Goal: Task Accomplishment & Management: Use online tool/utility

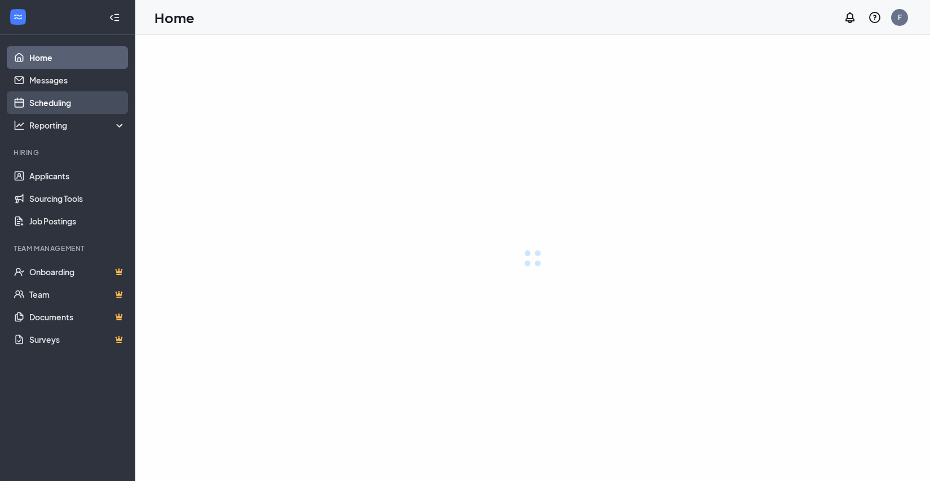
click at [51, 108] on link "Scheduling" at bounding box center [77, 102] width 96 height 23
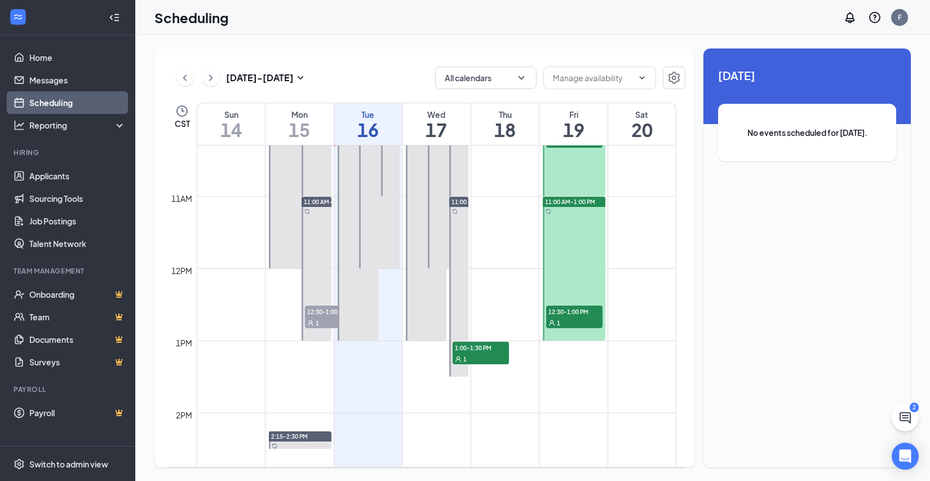
scroll to position [611, 0]
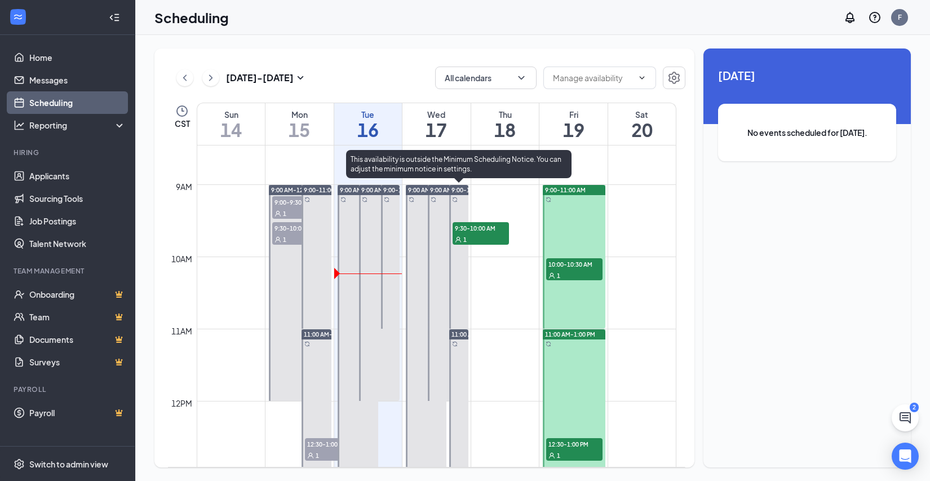
click at [457, 234] on div "1" at bounding box center [481, 238] width 56 height 11
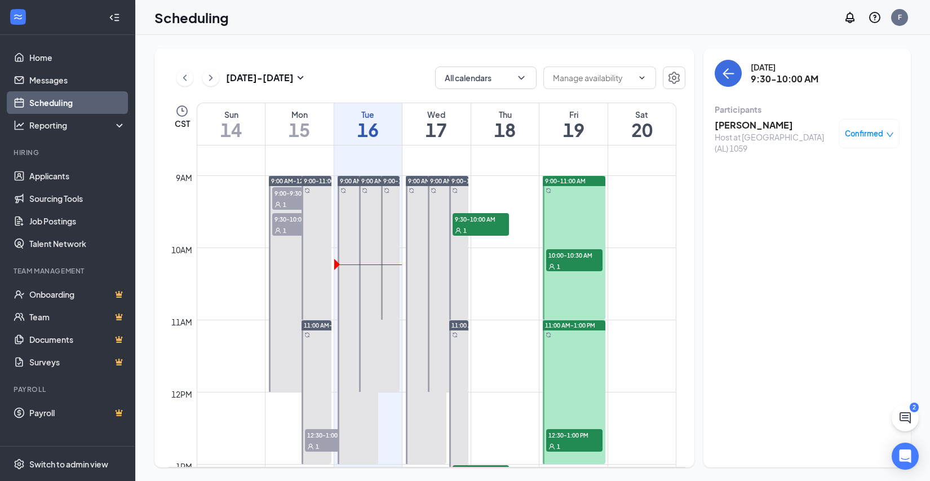
scroll to position [611, 0]
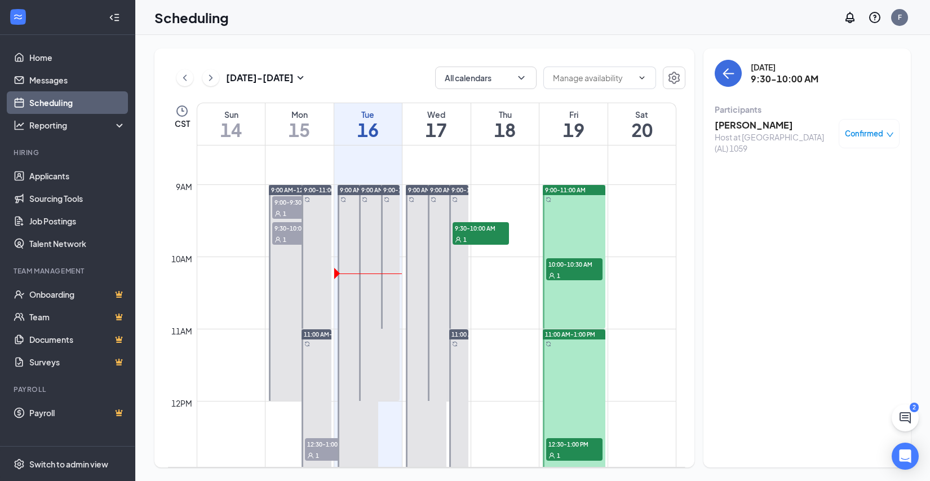
click at [575, 273] on div "1" at bounding box center [574, 275] width 56 height 11
click at [562, 452] on div "1" at bounding box center [574, 454] width 56 height 11
